Goal: Transaction & Acquisition: Purchase product/service

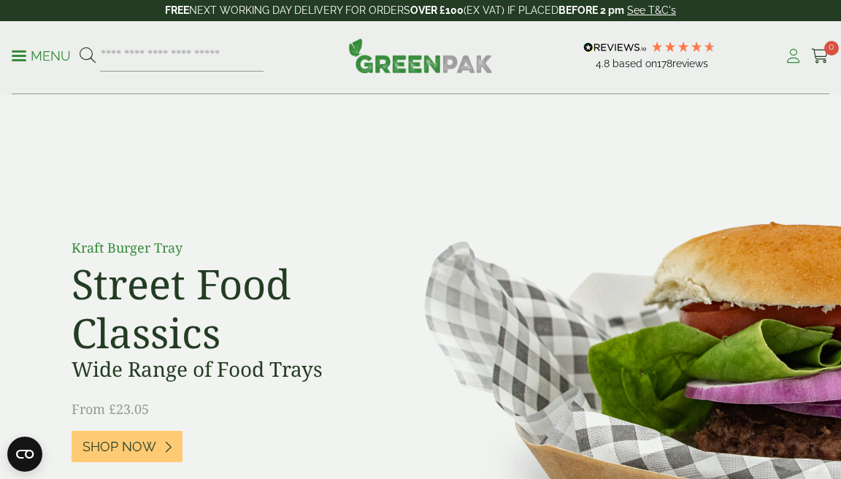
click at [788, 61] on icon at bounding box center [793, 56] width 18 height 15
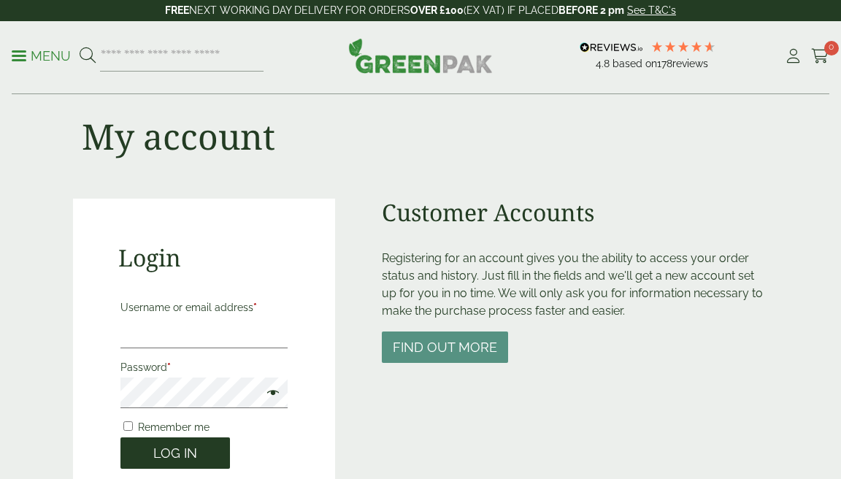
scroll to position [109, 0]
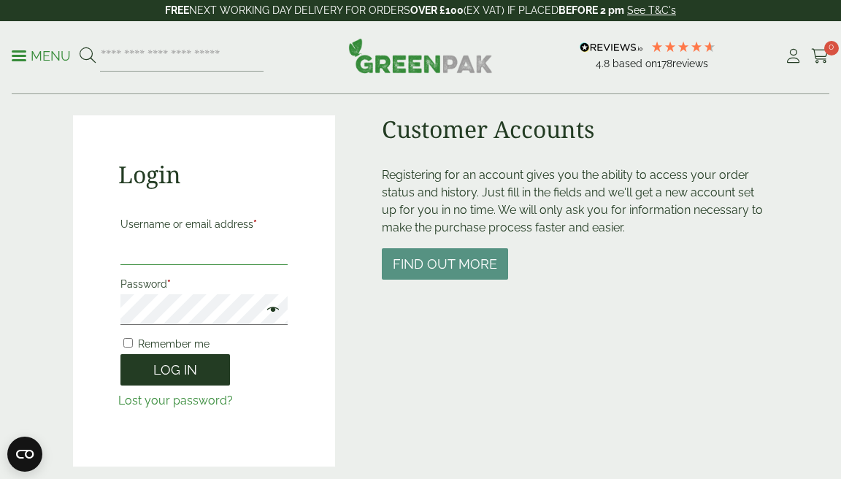
type input "**********"
click at [160, 370] on button "Log in" at bounding box center [174, 369] width 109 height 31
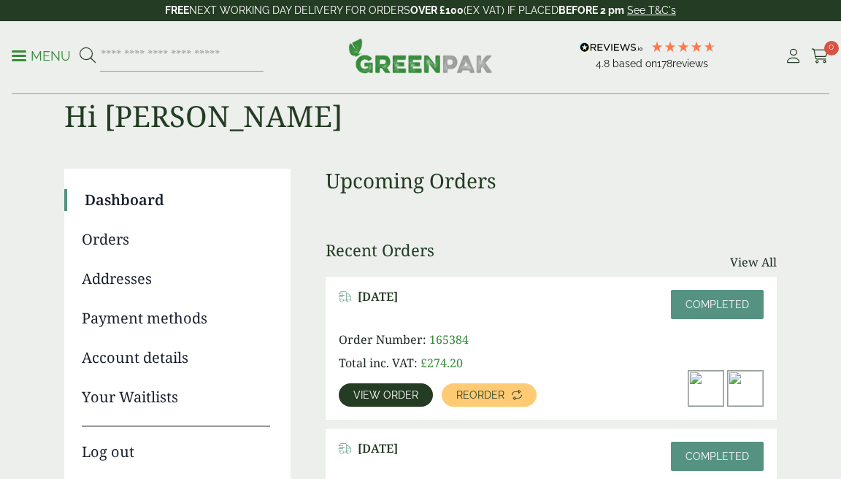
scroll to position [227, 0]
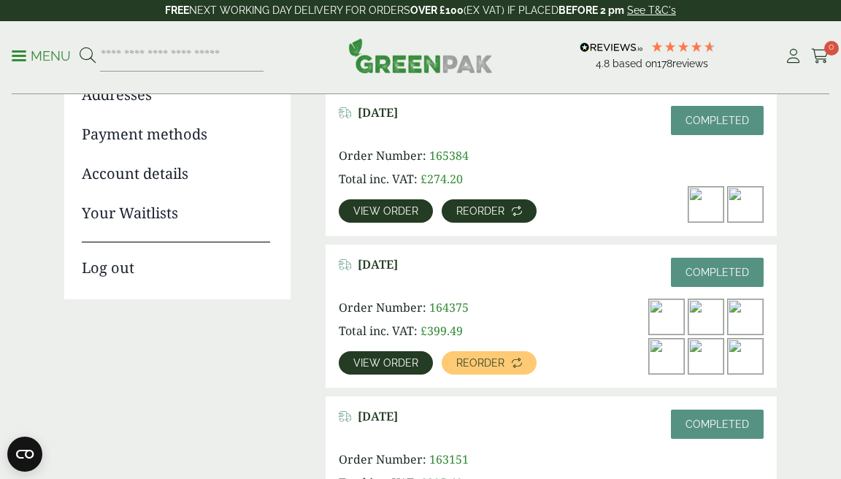
click at [467, 212] on span "Reorder" at bounding box center [480, 211] width 48 height 10
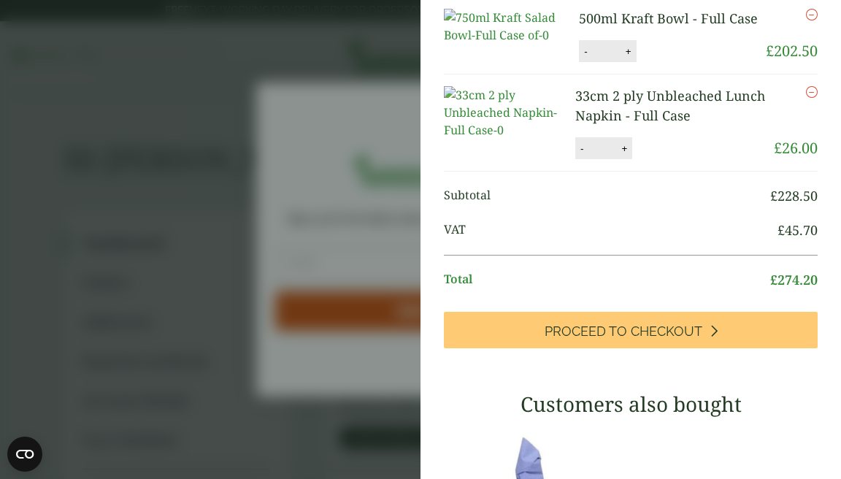
scroll to position [38, 0]
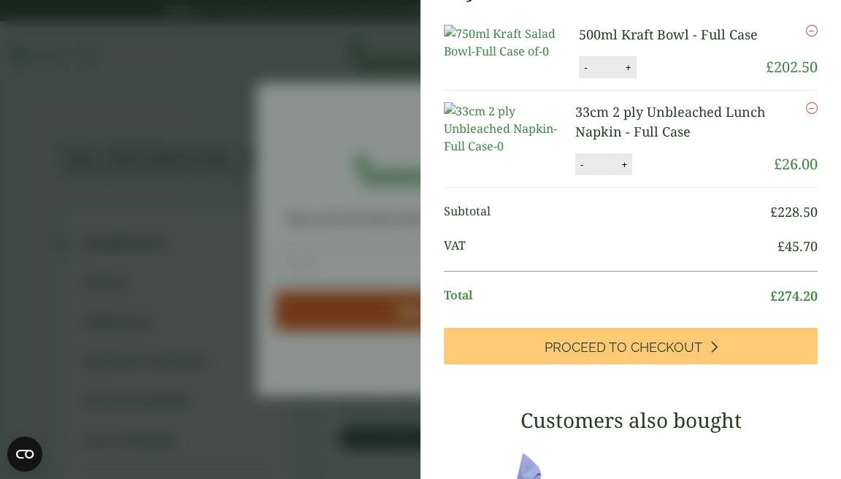
click at [617, 171] on button "+" at bounding box center [624, 164] width 15 height 12
type input "*"
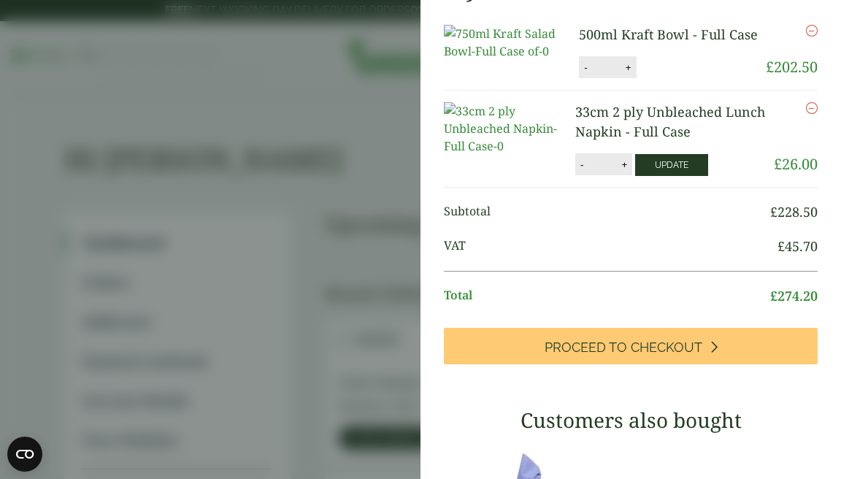
click at [640, 176] on button "Update" at bounding box center [671, 165] width 73 height 22
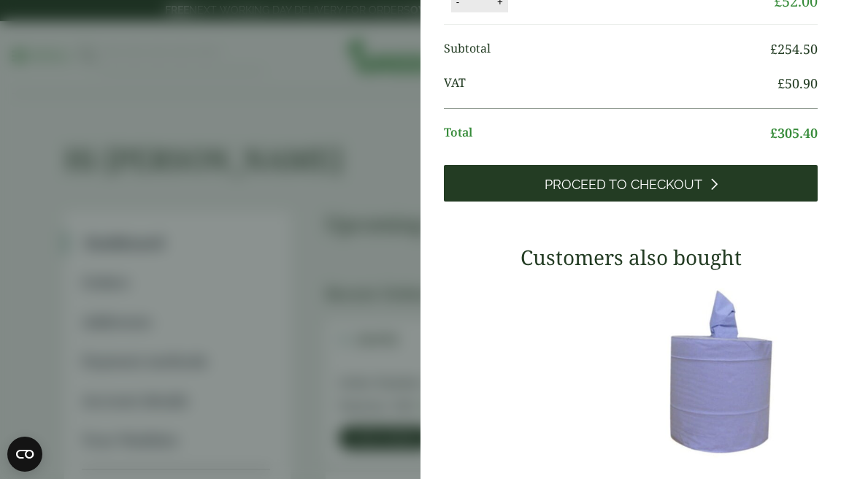
scroll to position [209, 0]
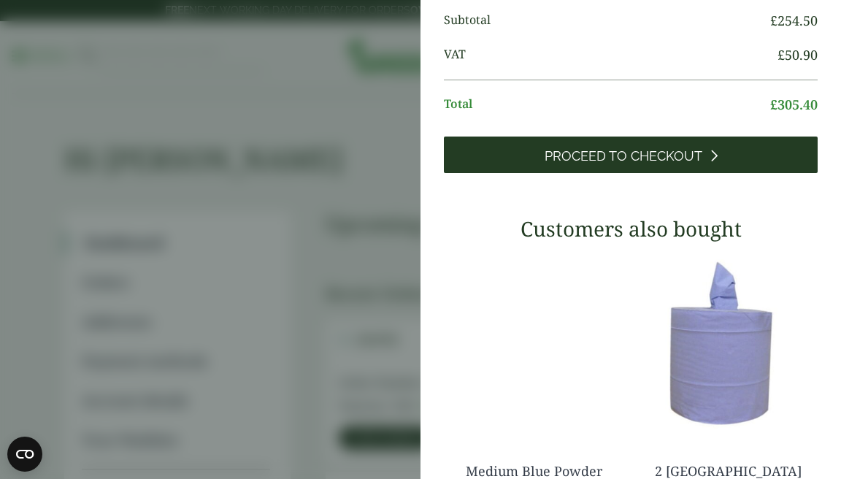
click at [639, 164] on span "Proceed to Checkout" at bounding box center [623, 156] width 158 height 16
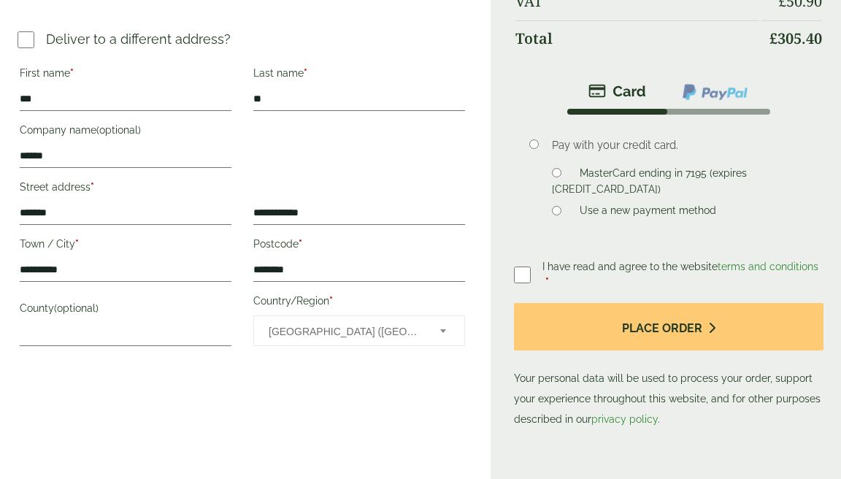
scroll to position [684, 0]
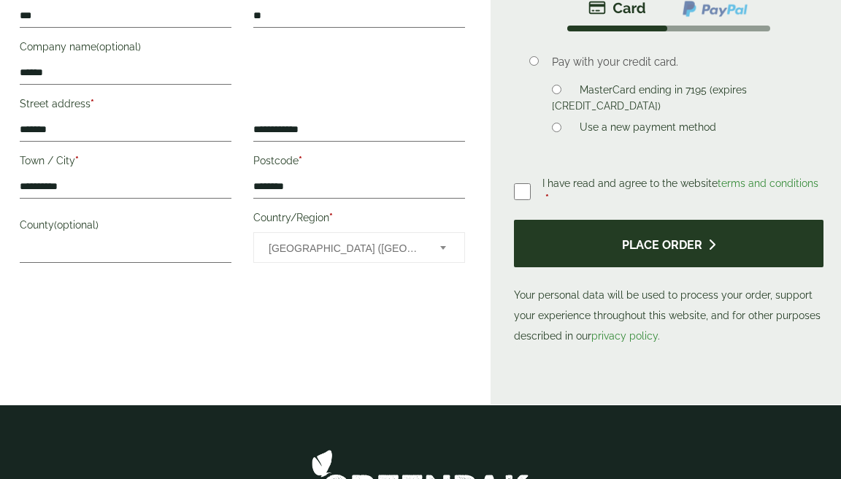
click at [621, 220] on button "Place order" at bounding box center [668, 243] width 309 height 47
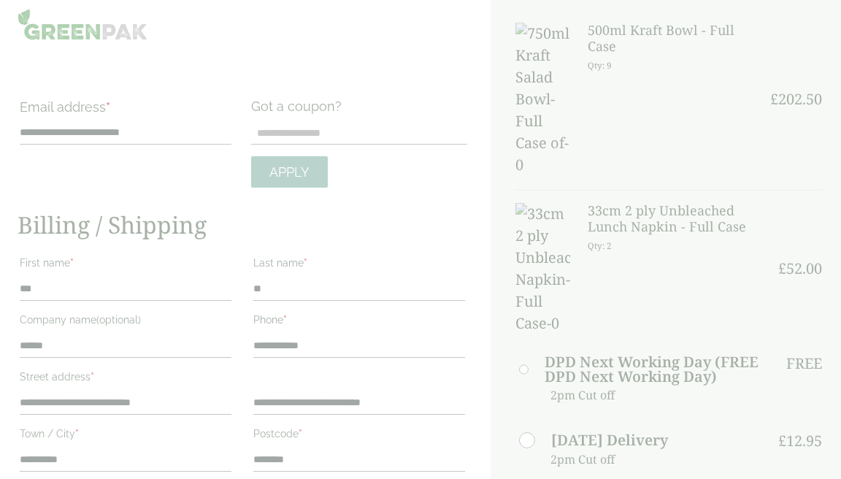
scroll to position [0, 0]
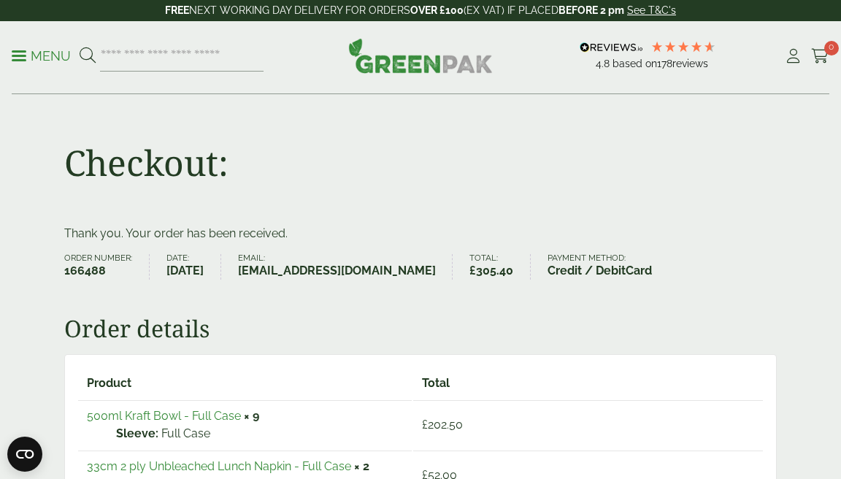
click at [787, 43] on li "My Account" at bounding box center [793, 55] width 18 height 39
click at [790, 58] on icon at bounding box center [793, 56] width 18 height 15
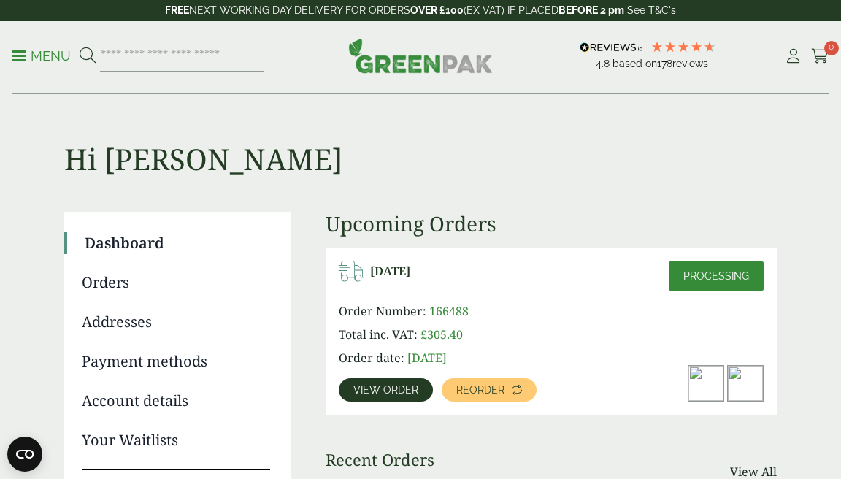
scroll to position [201, 0]
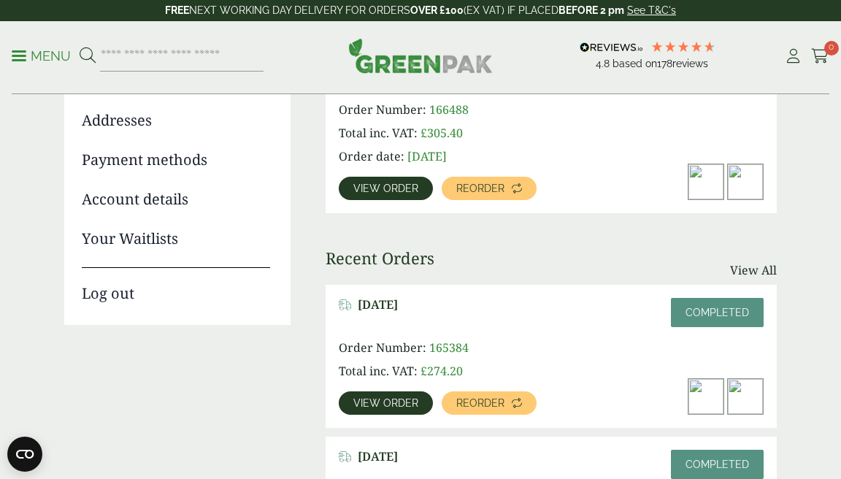
click at [120, 296] on link "Log out" at bounding box center [176, 285] width 188 height 37
